Goal: Transaction & Acquisition: Download file/media

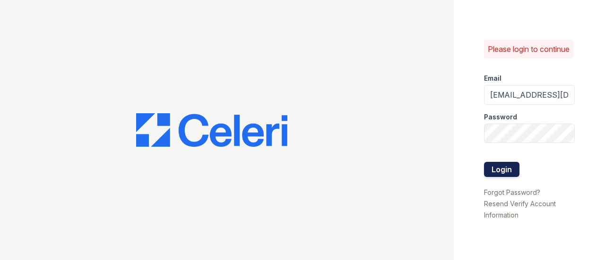
click at [511, 177] on button "Login" at bounding box center [501, 169] width 35 height 15
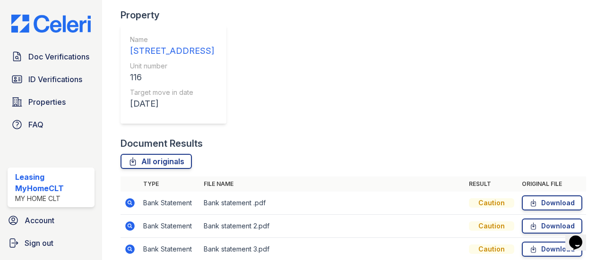
scroll to position [251, 0]
click at [549, 196] on link "Download" at bounding box center [552, 203] width 61 height 15
click at [545, 219] on link "Download" at bounding box center [552, 226] width 61 height 15
click at [551, 242] on link "Download" at bounding box center [552, 249] width 61 height 15
